Goal: Task Accomplishment & Management: Manage account settings

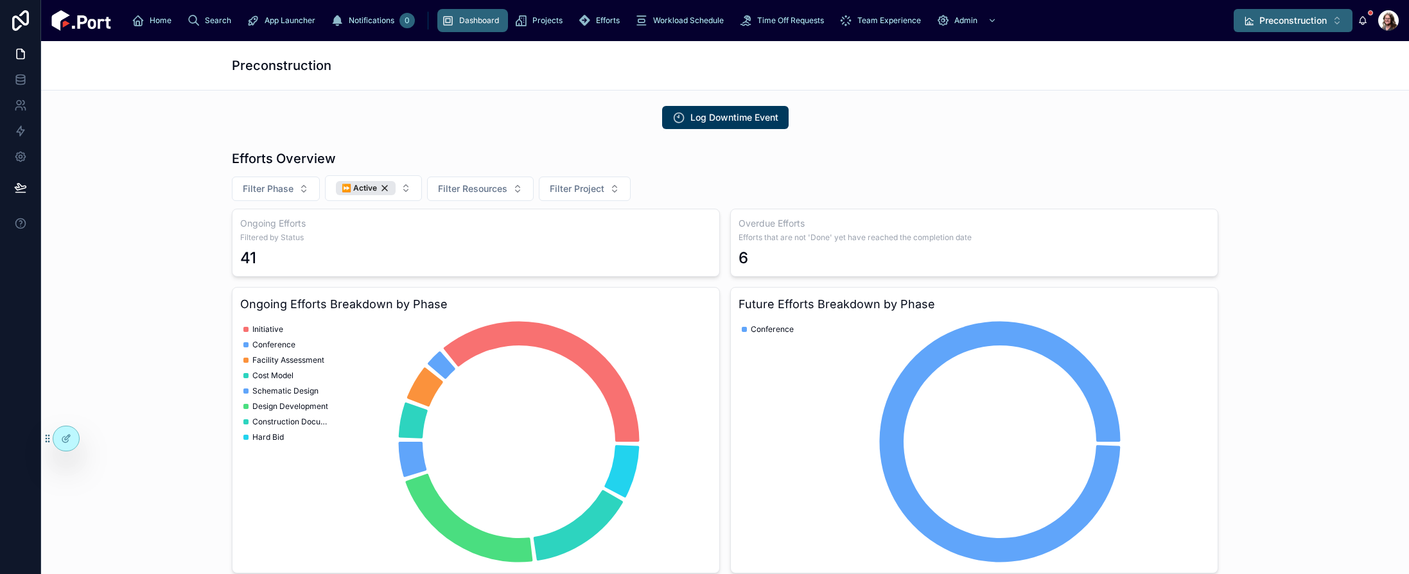
click at [1291, 22] on span "Preconstruction" at bounding box center [1293, 20] width 67 height 13
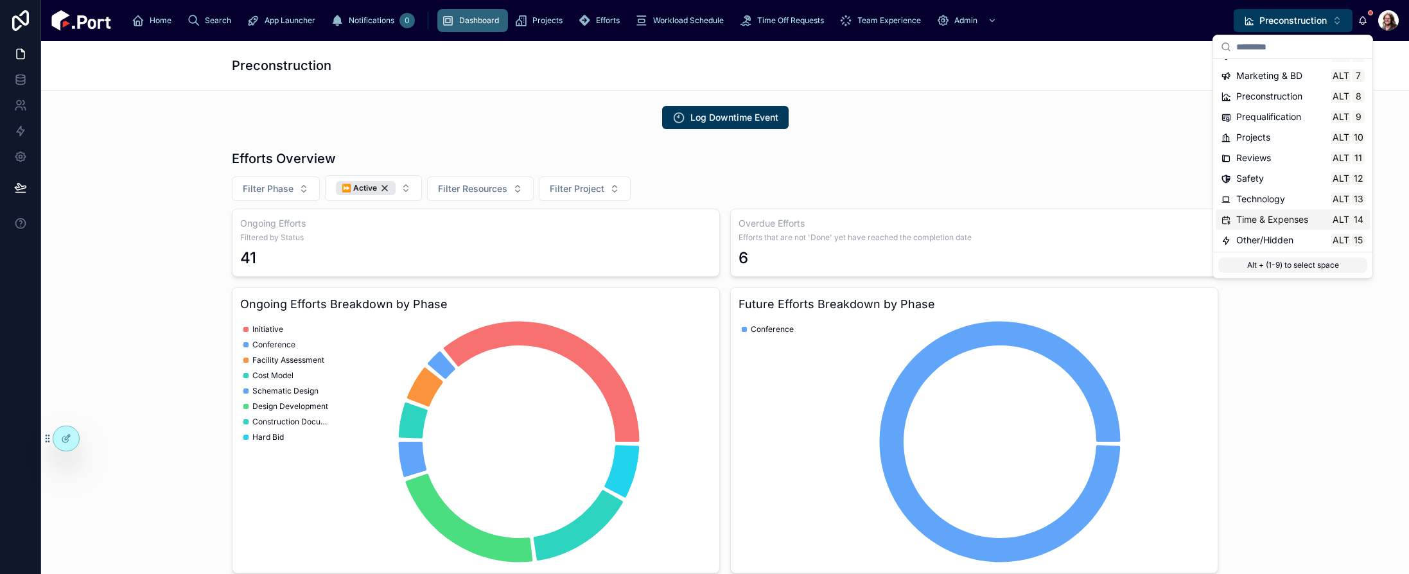
scroll to position [121, 0]
drag, startPoint x: 1261, startPoint y: 216, endPoint x: 1261, endPoint y: 226, distance: 9.6
click at [1262, 216] on span "Time & Expenses" at bounding box center [1273, 218] width 72 height 13
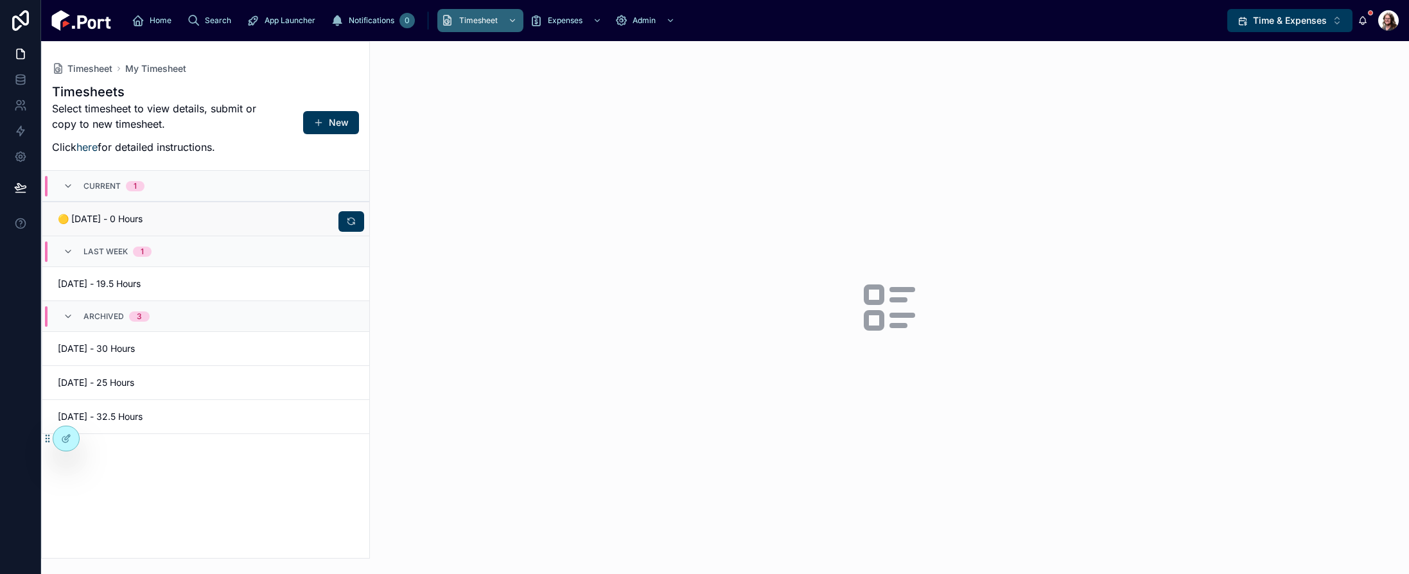
click at [182, 219] on span "🟡 [DATE] - 0 Hours" at bounding box center [128, 219] width 141 height 13
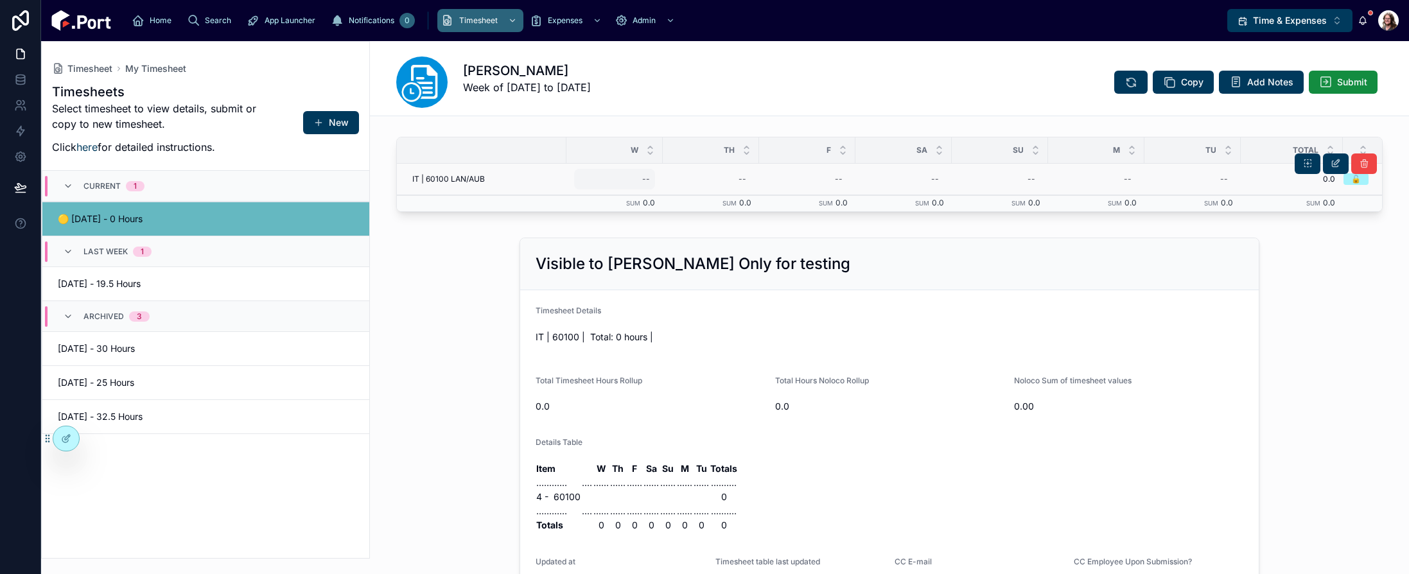
click at [637, 183] on div "--" at bounding box center [614, 179] width 81 height 21
type input "***"
click button "submit" at bounding box center [795, 196] width 15 height 15
